Goal: Transaction & Acquisition: Download file/media

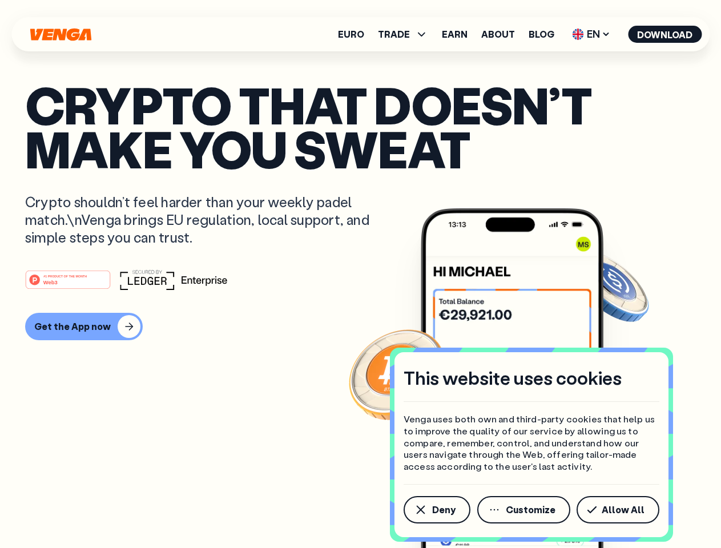
click at [360, 274] on div "#1 PRODUCT OF THE MONTH Web3" at bounding box center [360, 279] width 671 height 21
click at [436, 510] on span "Deny" at bounding box center [443, 509] width 23 height 9
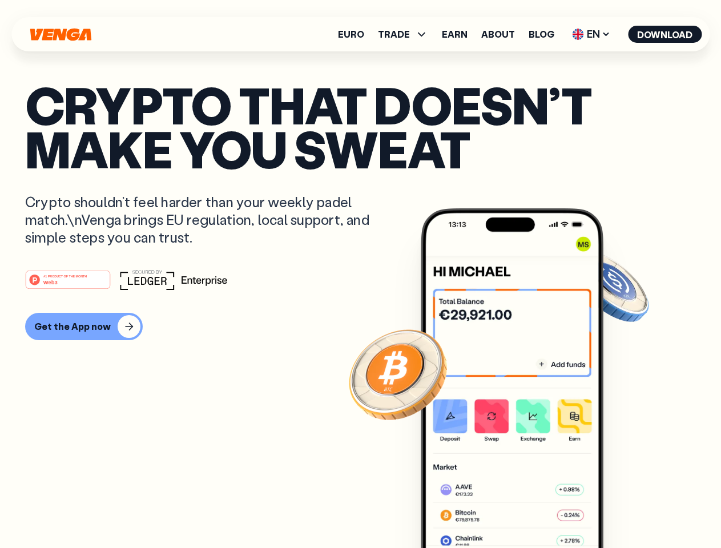
click at [525, 510] on img at bounding box center [512, 399] width 183 height 382
click at [620, 510] on article "Crypto that doesn’t make you sweat Crypto shouldn’t feel harder than your weekl…" at bounding box center [360, 297] width 671 height 428
click at [406, 34] on span "TRADE" at bounding box center [394, 34] width 32 height 9
click at [591, 34] on span "EN" at bounding box center [591, 34] width 46 height 18
click at [665, 34] on button "Download" at bounding box center [665, 34] width 74 height 17
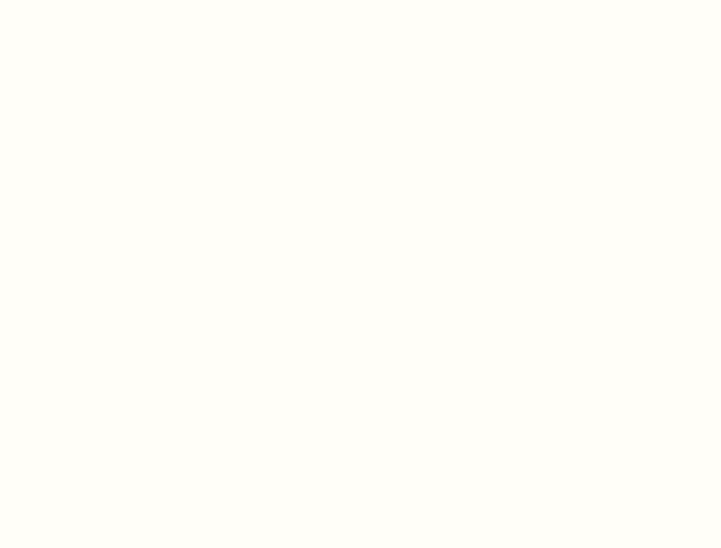
click at [360, 0] on html "This website uses cookies Venga uses both own and third-party cookies that help…" at bounding box center [360, 0] width 721 height 0
click at [82, 0] on html "This website uses cookies Venga uses both own and third-party cookies that help…" at bounding box center [360, 0] width 721 height 0
click at [70, 0] on html "This website uses cookies Venga uses both own and third-party cookies that help…" at bounding box center [360, 0] width 721 height 0
